Goal: Information Seeking & Learning: Learn about a topic

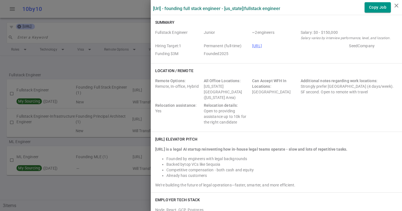
scroll to position [543, 0]
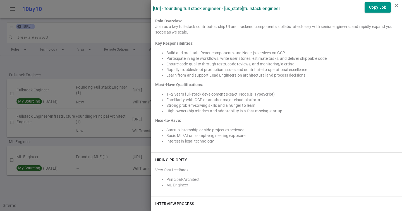
click at [85, 51] on div at bounding box center [201, 105] width 402 height 211
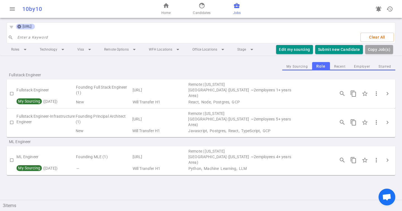
click at [20, 27] on icon at bounding box center [19, 27] width 4 height 4
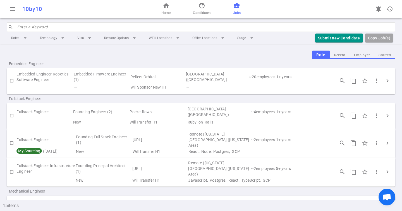
click at [31, 27] on input "search" at bounding box center [204, 27] width 375 height 9
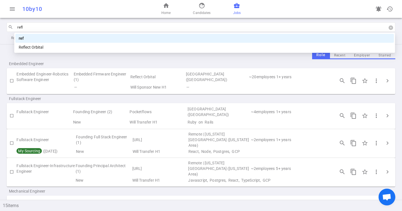
type input "refle"
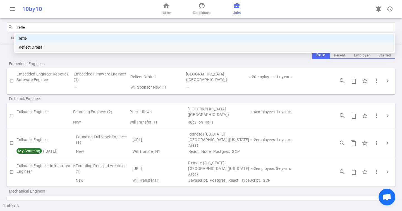
click at [40, 47] on div "Reflect Orbital" at bounding box center [205, 47] width 372 height 6
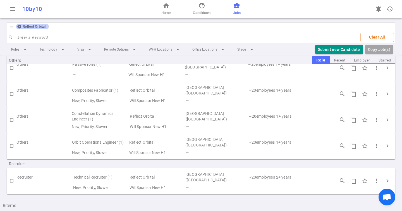
scroll to position [121, 0]
click at [23, 27] on span "Reflect Orbital" at bounding box center [33, 26] width 27 height 4
click at [19, 27] on icon at bounding box center [19, 26] width 4 height 4
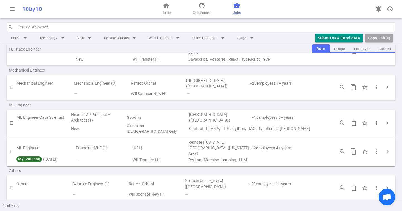
click at [28, 27] on input "search" at bounding box center [204, 27] width 375 height 9
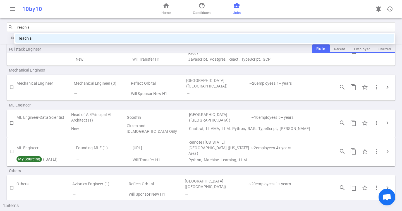
type input "reach se"
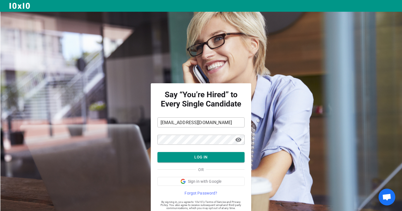
scroll to position [17, 0]
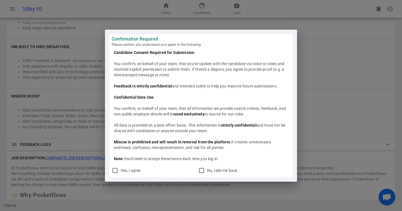
scroll to position [462, 0]
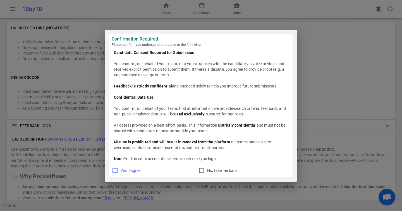
click at [128, 169] on span "Yes, I agree" at bounding box center [131, 170] width 20 height 4
click at [118, 169] on input "Yes, I agree" at bounding box center [115, 170] width 7 height 7
checkbox input "true"
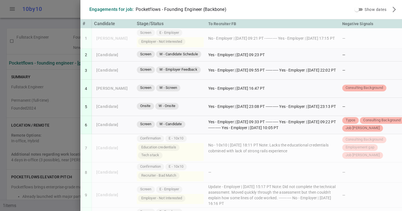
click at [54, 72] on div at bounding box center [201, 105] width 402 height 211
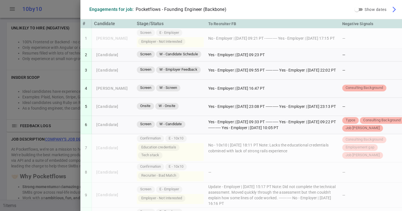
click at [394, 10] on span "arrow_forward_ios" at bounding box center [394, 9] width 7 height 7
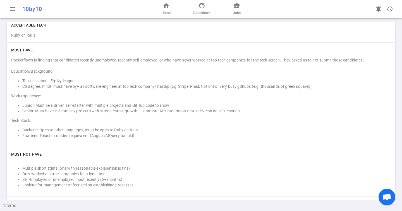
scroll to position [74, 0]
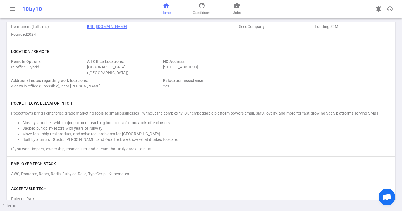
click at [165, 5] on span "home" at bounding box center [166, 5] width 7 height 7
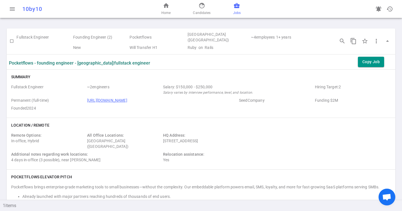
click at [237, 8] on span "business_center" at bounding box center [237, 5] width 7 height 7
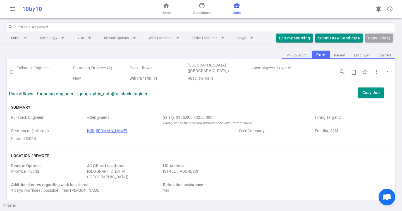
click at [37, 26] on input "search" at bounding box center [204, 27] width 375 height 9
type input "reach"
click at [236, 9] on link "business_center Jobs" at bounding box center [237, 8] width 8 height 13
click at [63, 69] on td "Fullstack Engineer" at bounding box center [44, 67] width 56 height 13
click at [298, 56] on button "My Sourcing" at bounding box center [297, 56] width 30 height 8
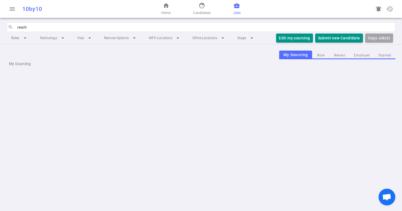
click at [321, 56] on button "Role" at bounding box center [321, 56] width 18 height 8
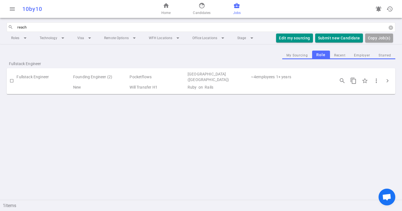
click at [56, 27] on input "reach" at bounding box center [204, 27] width 375 height 9
type input "greyball"
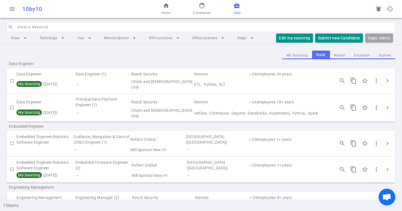
click at [34, 26] on input "search" at bounding box center [204, 27] width 375 height 9
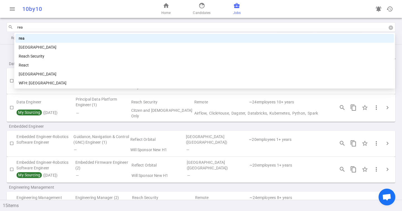
type input "reac"
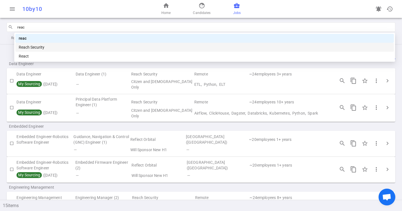
click at [40, 44] on div "Reach Security" at bounding box center [205, 47] width 372 height 6
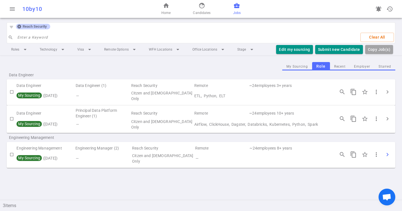
click at [388, 153] on span "chevron_right" at bounding box center [387, 154] width 7 height 7
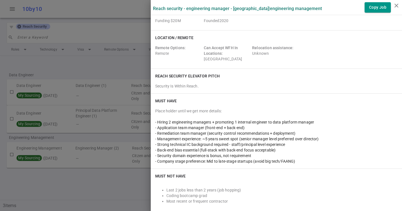
scroll to position [40, 0]
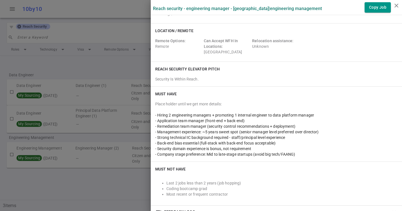
click at [68, 113] on div at bounding box center [201, 105] width 402 height 211
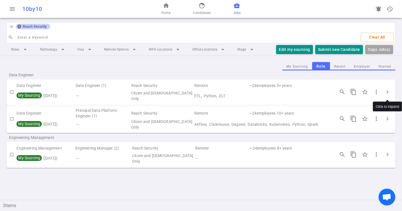
click at [389, 111] on div "Click to expand" at bounding box center [387, 107] width 29 height 10
click at [389, 152] on span "chevron_right" at bounding box center [387, 154] width 7 height 7
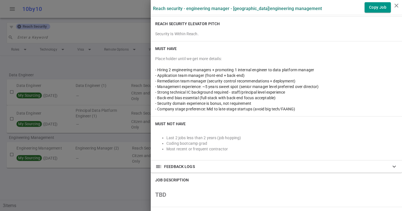
scroll to position [0, 0]
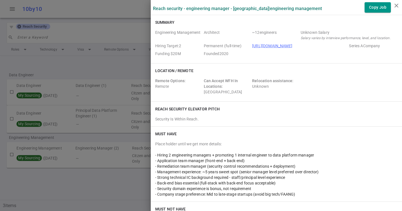
click at [284, 45] on link "[URL][DOMAIN_NAME]" at bounding box center [272, 46] width 40 height 4
click at [134, 105] on div at bounding box center [201, 105] width 402 height 211
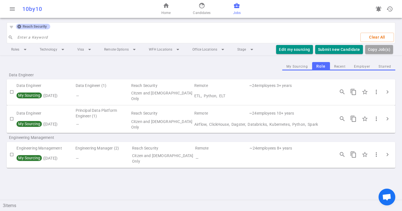
click at [21, 26] on icon at bounding box center [19, 27] width 4 height 4
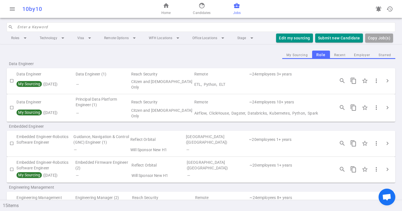
click at [23, 26] on input "search" at bounding box center [204, 27] width 375 height 9
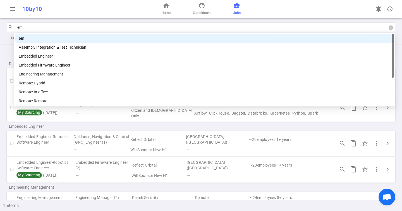
type input "emb"
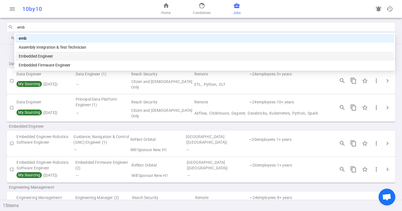
click at [39, 54] on div "Embedded Engineer" at bounding box center [205, 56] width 372 height 6
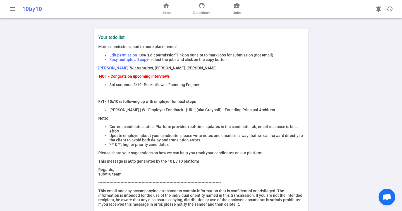
click at [241, 4] on div "home Home face Candidates business_center Jobs" at bounding box center [201, 9] width 130 height 18
click at [234, 5] on span "business_center" at bounding box center [237, 5] width 7 height 7
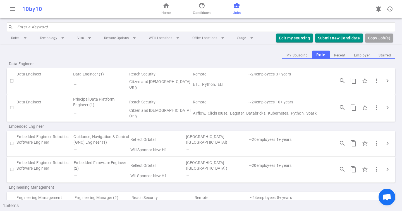
click at [47, 28] on input "search" at bounding box center [204, 27] width 375 height 9
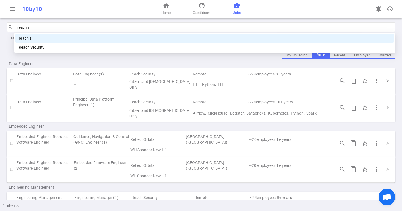
type input "reach se"
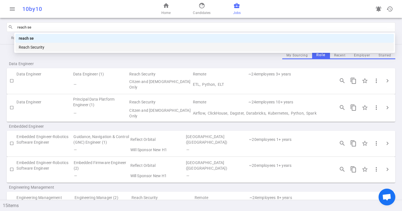
click at [53, 46] on div "Reach Security" at bounding box center [205, 47] width 372 height 6
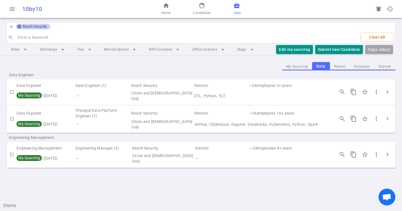
click at [388, 151] on span "chevron_right" at bounding box center [387, 154] width 7 height 7
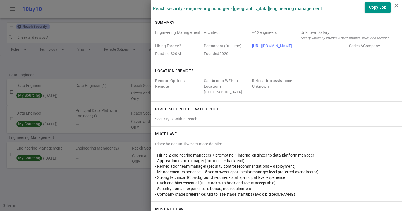
click at [272, 47] on link "[URL][DOMAIN_NAME]" at bounding box center [272, 46] width 40 height 4
